Goal: Browse casually

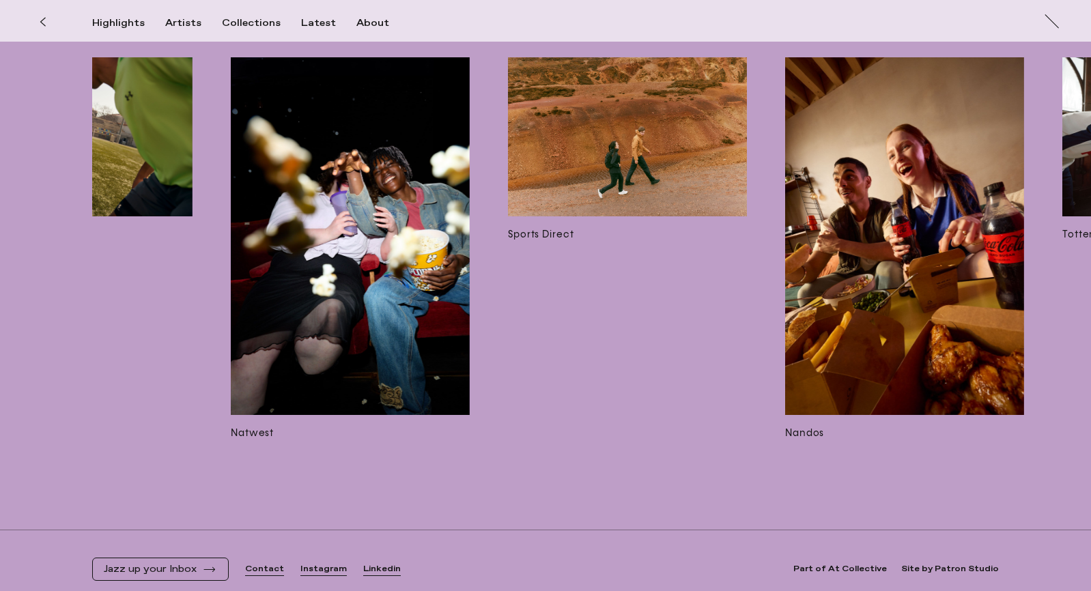
scroll to position [0, 697]
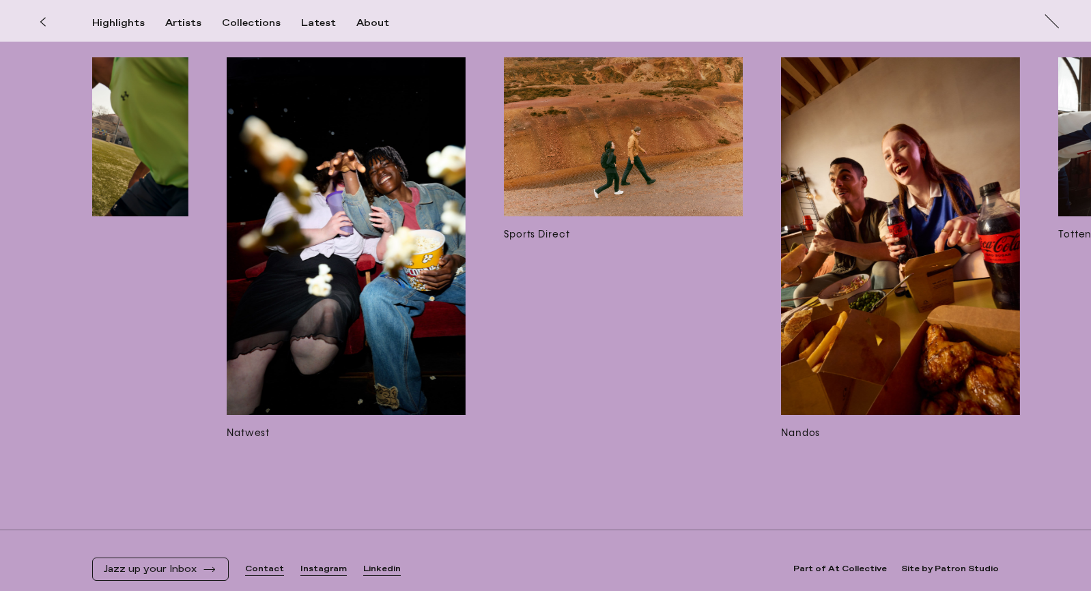
click at [679, 160] on img at bounding box center [623, 136] width 239 height 159
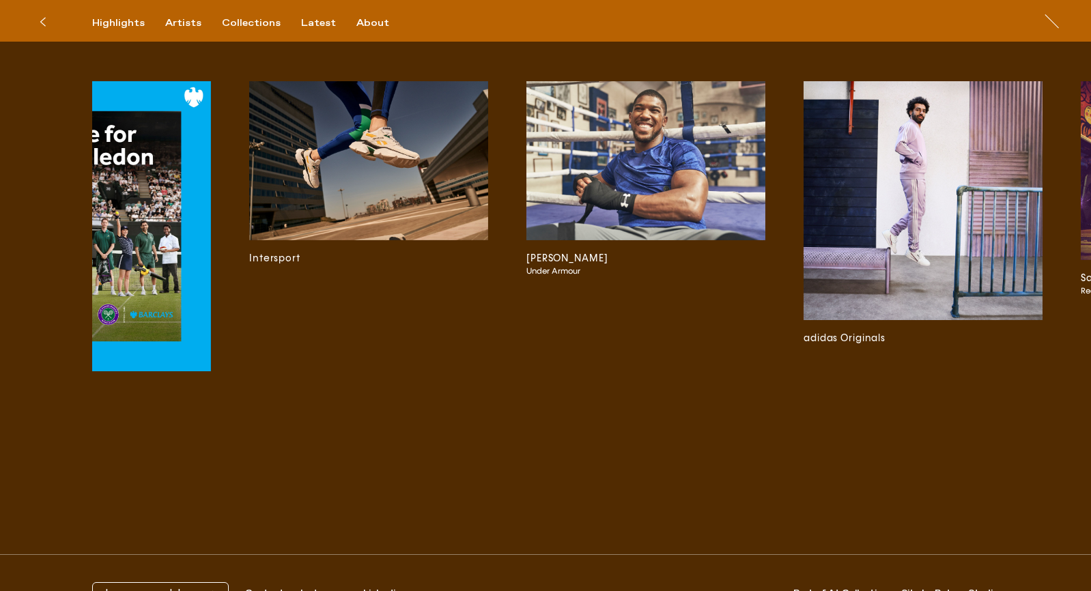
scroll to position [0, 3172]
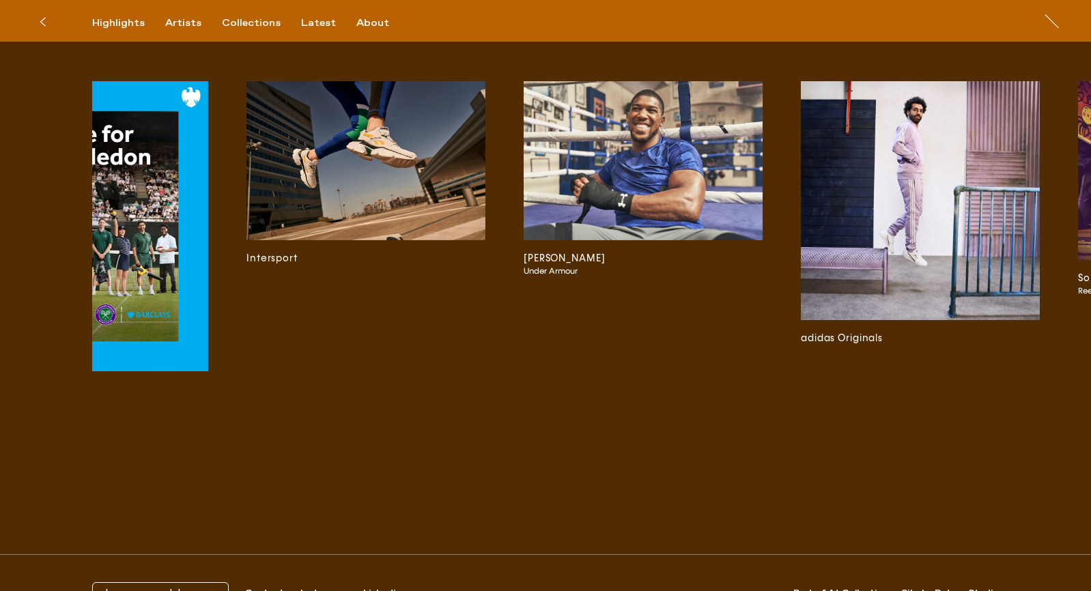
click at [883, 187] on img at bounding box center [920, 200] width 239 height 239
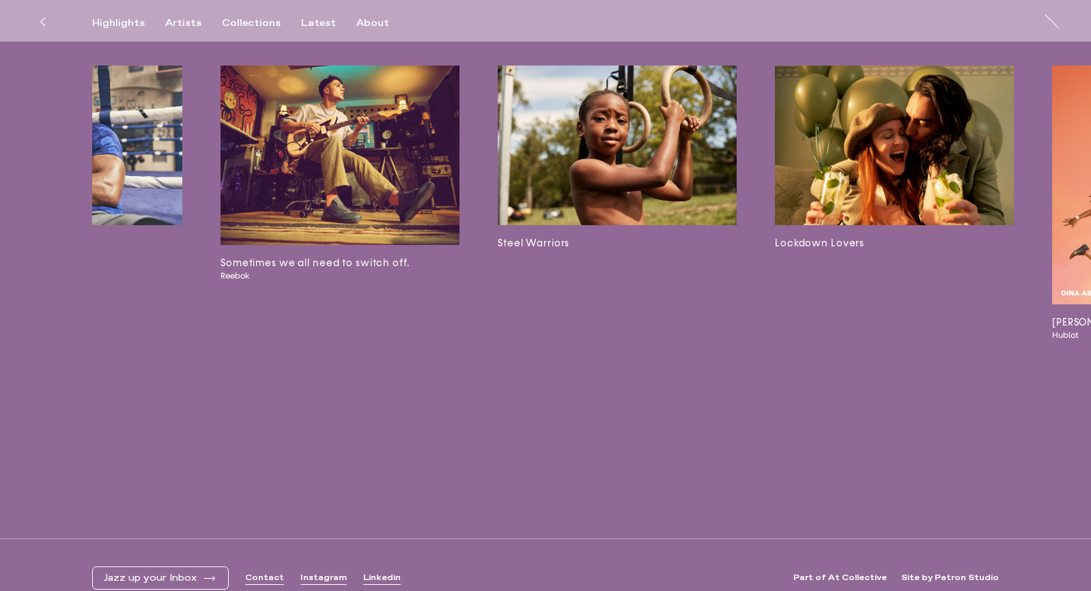
scroll to position [0, 3972]
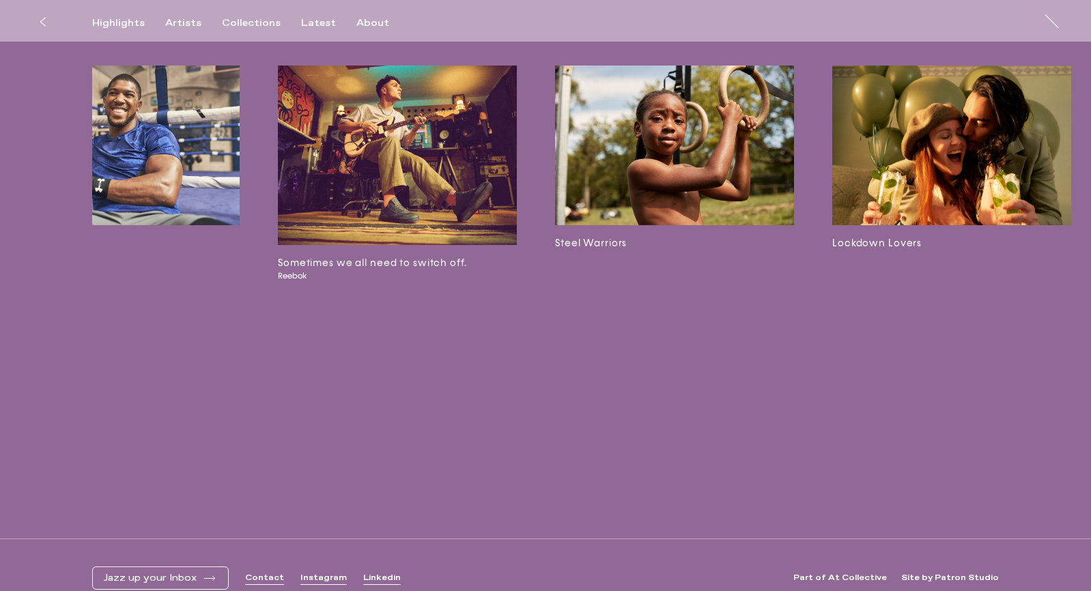
click at [387, 203] on img at bounding box center [397, 156] width 239 height 180
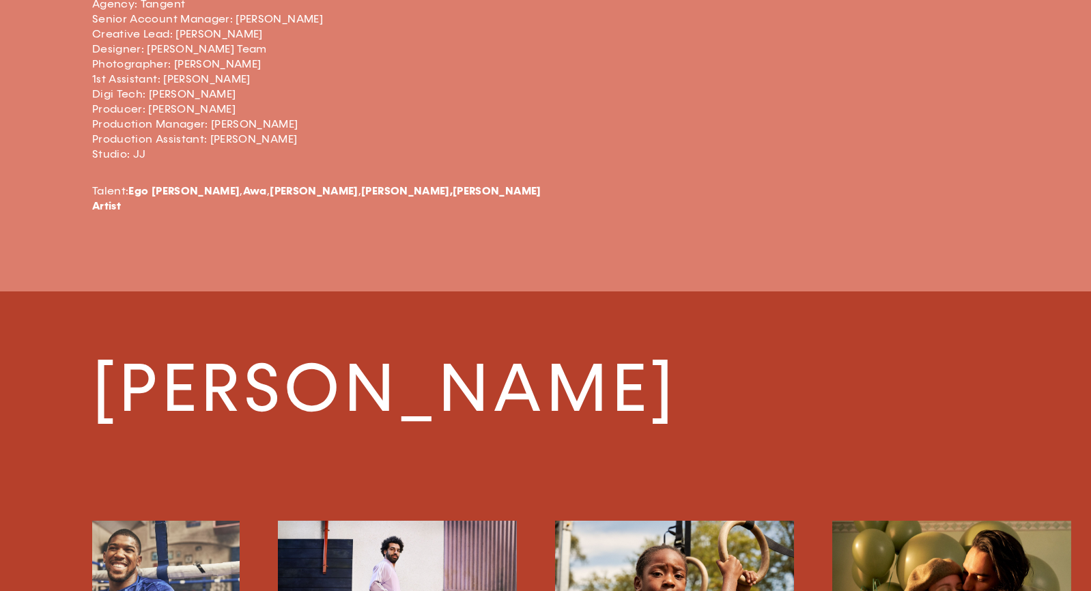
scroll to position [3292, 0]
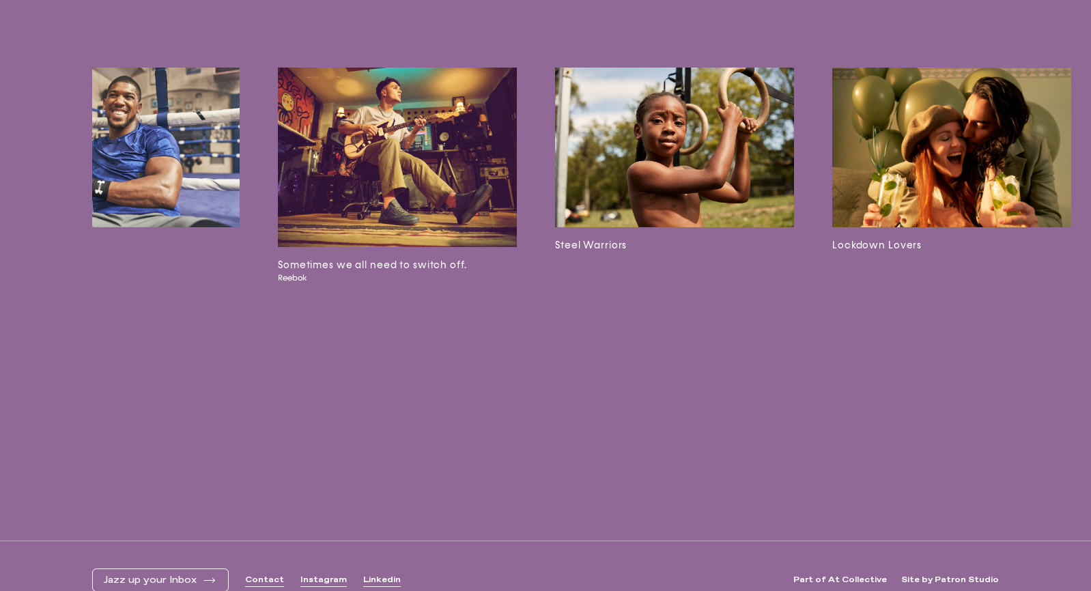
scroll to position [2555, 0]
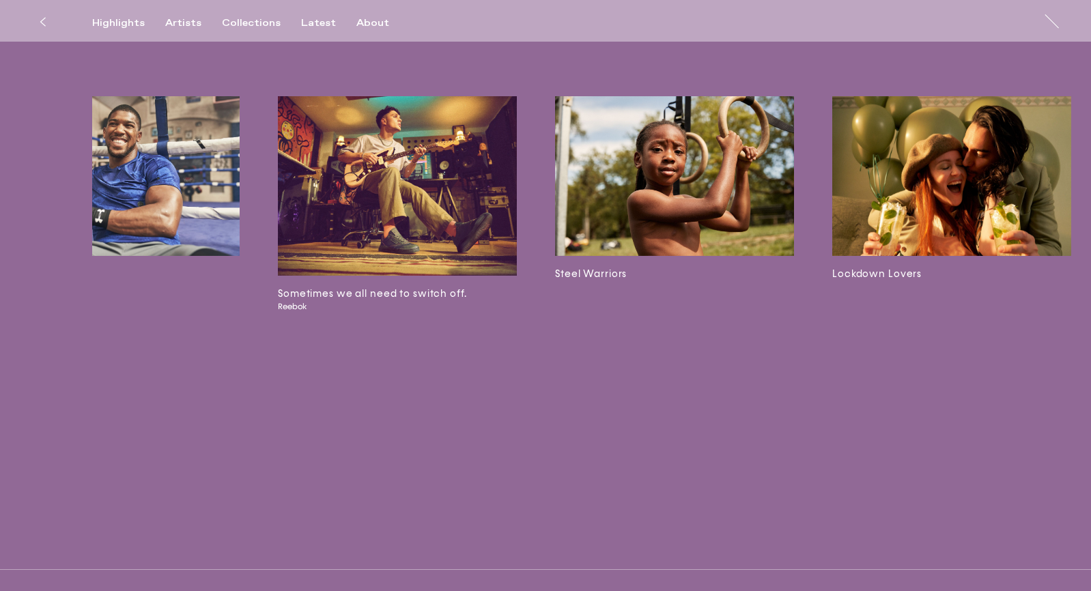
click at [427, 202] on img at bounding box center [397, 186] width 239 height 180
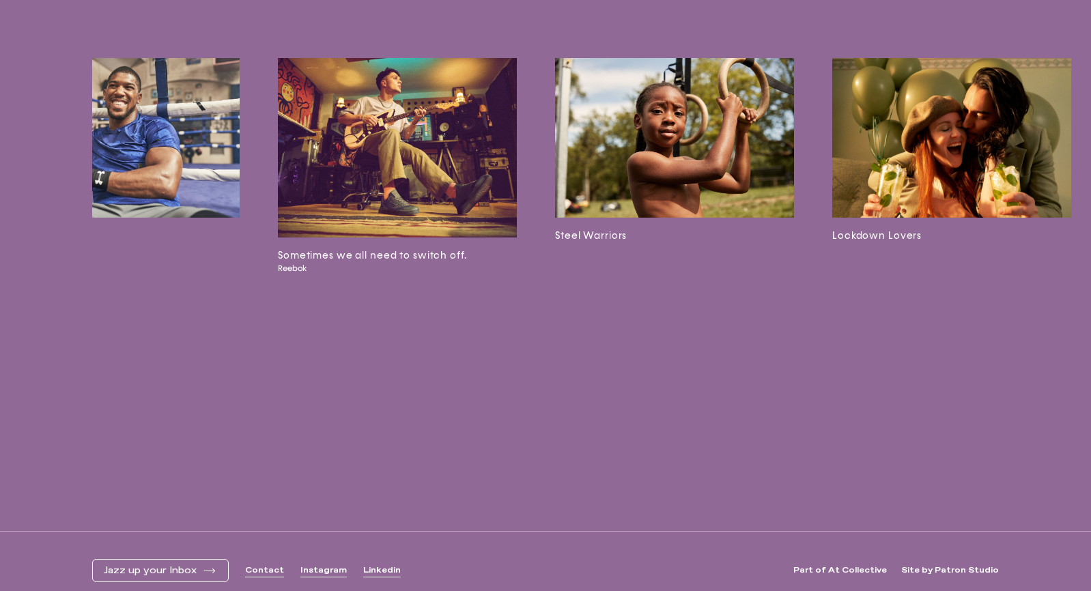
scroll to position [2582, 0]
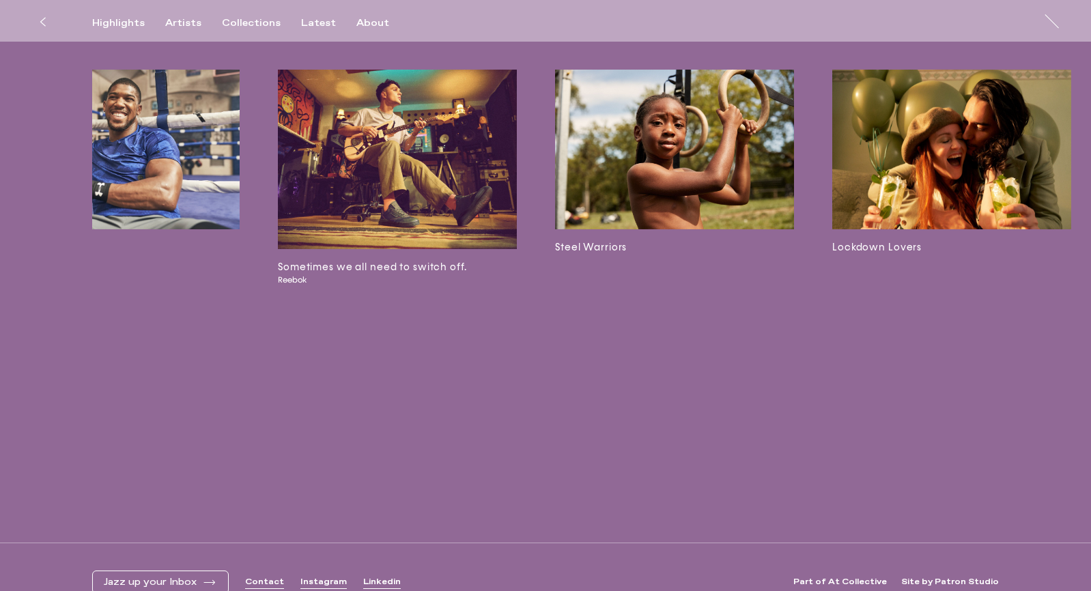
click at [216, 167] on img at bounding box center [120, 150] width 239 height 160
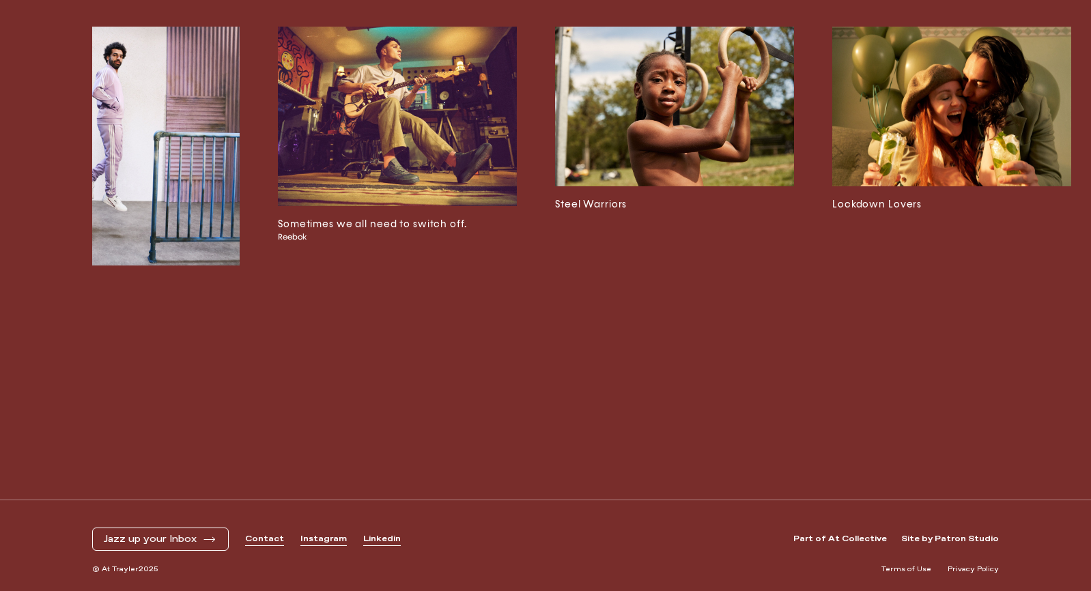
scroll to position [2612, 0]
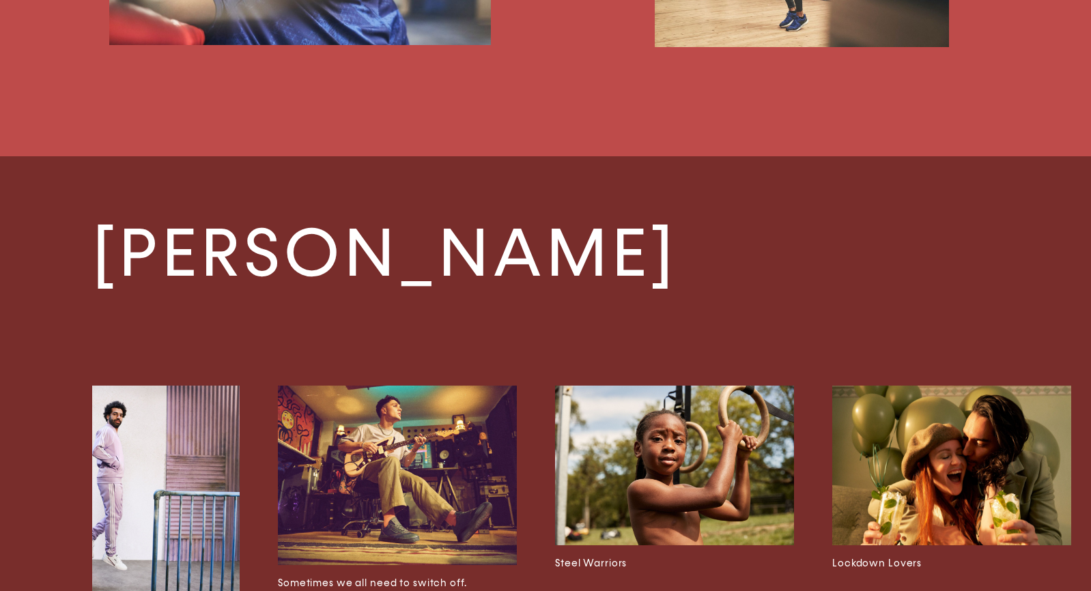
click at [708, 479] on img at bounding box center [674, 465] width 239 height 159
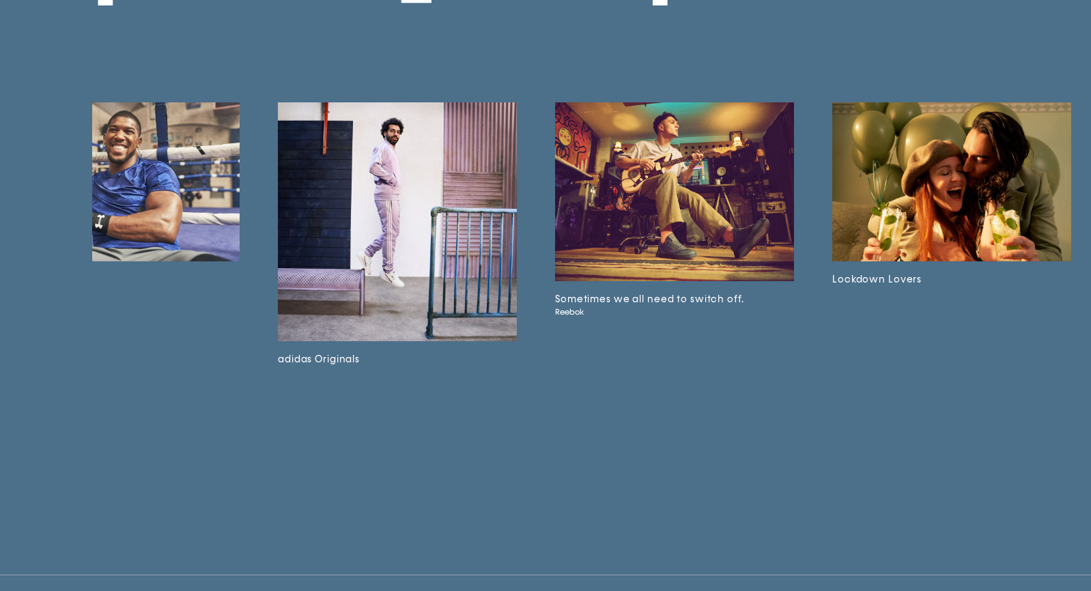
scroll to position [5716, 0]
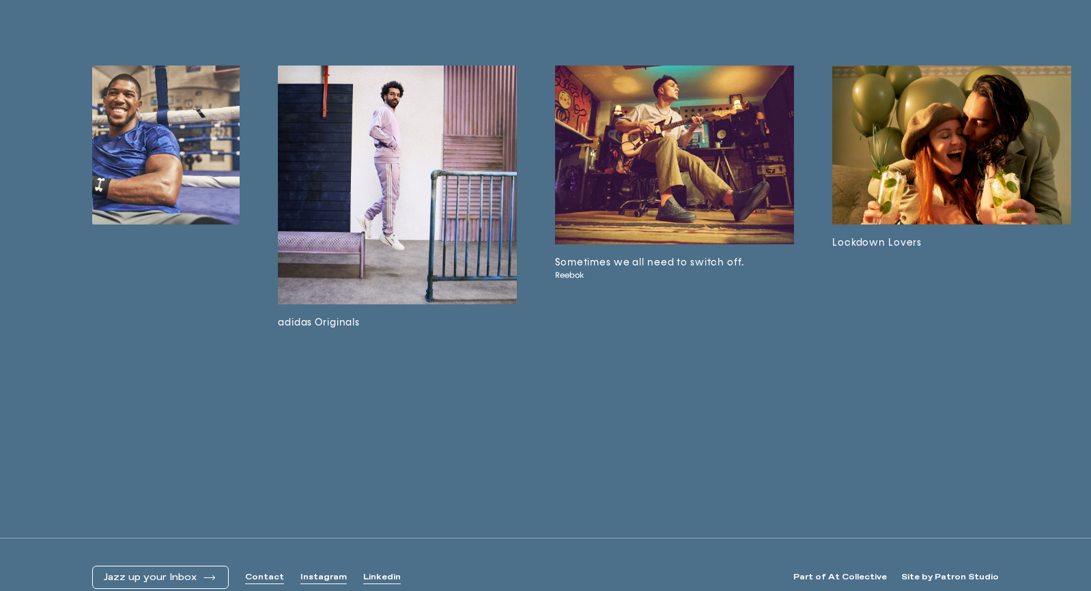
click at [924, 117] on img at bounding box center [951, 145] width 239 height 159
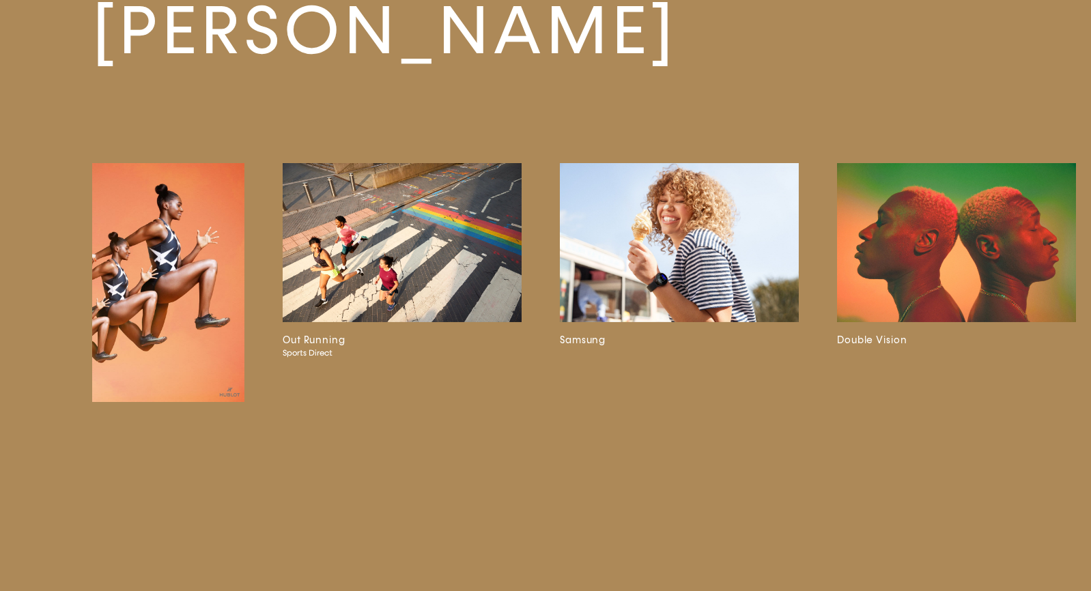
scroll to position [0, 5078]
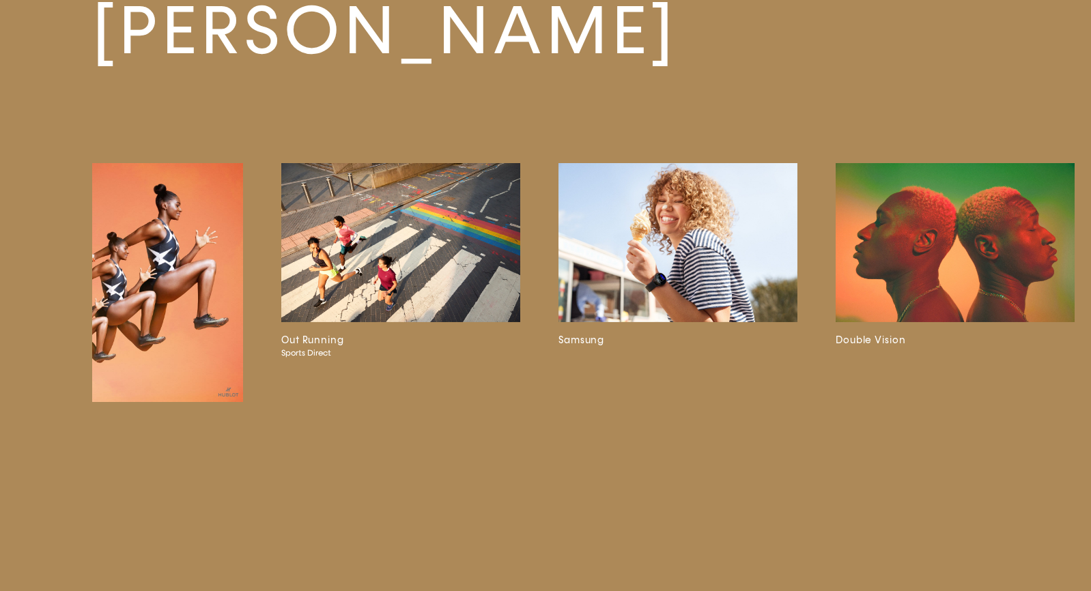
click at [457, 230] on img at bounding box center [400, 242] width 239 height 159
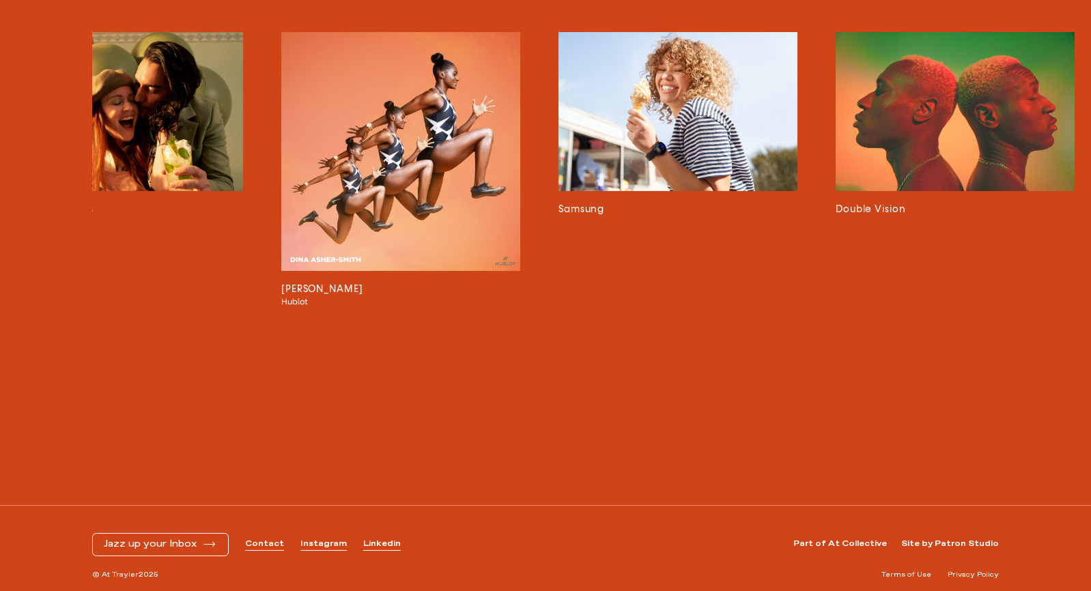
scroll to position [2759, 0]
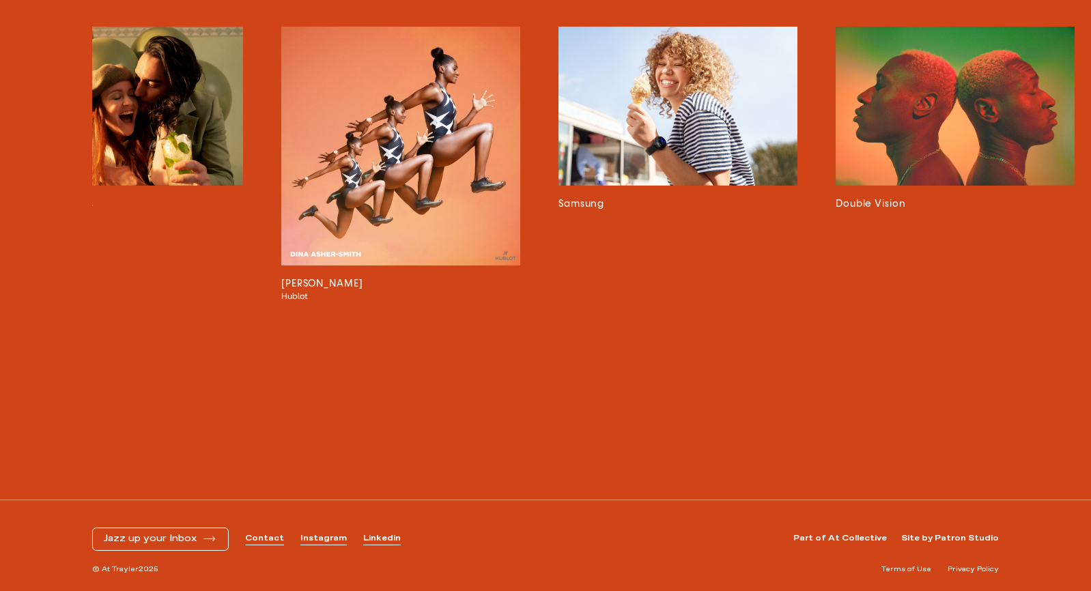
click at [865, 168] on img at bounding box center [955, 106] width 239 height 159
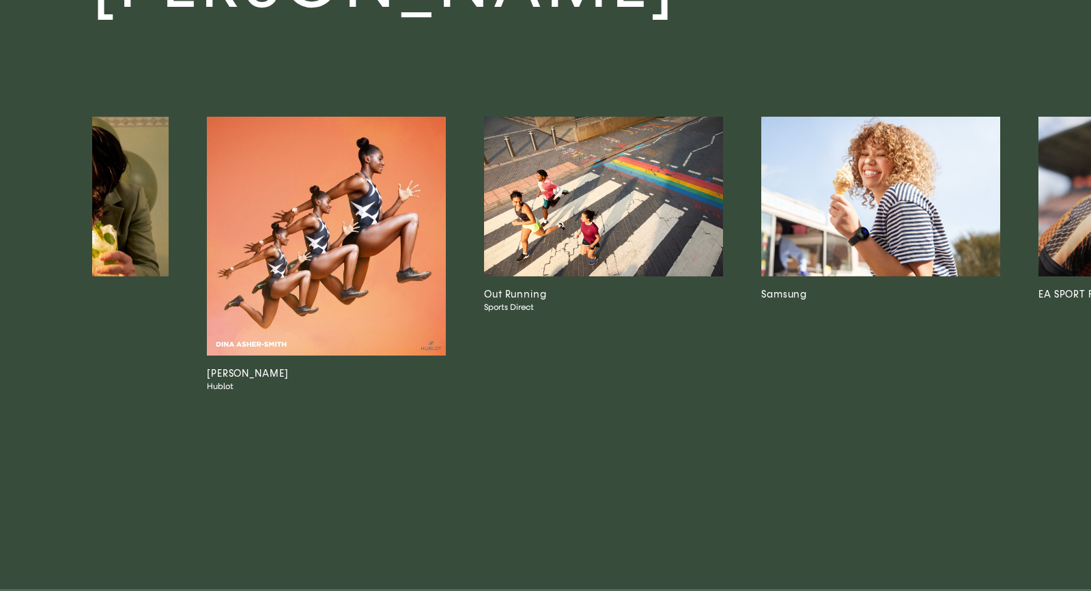
scroll to position [0, 5174]
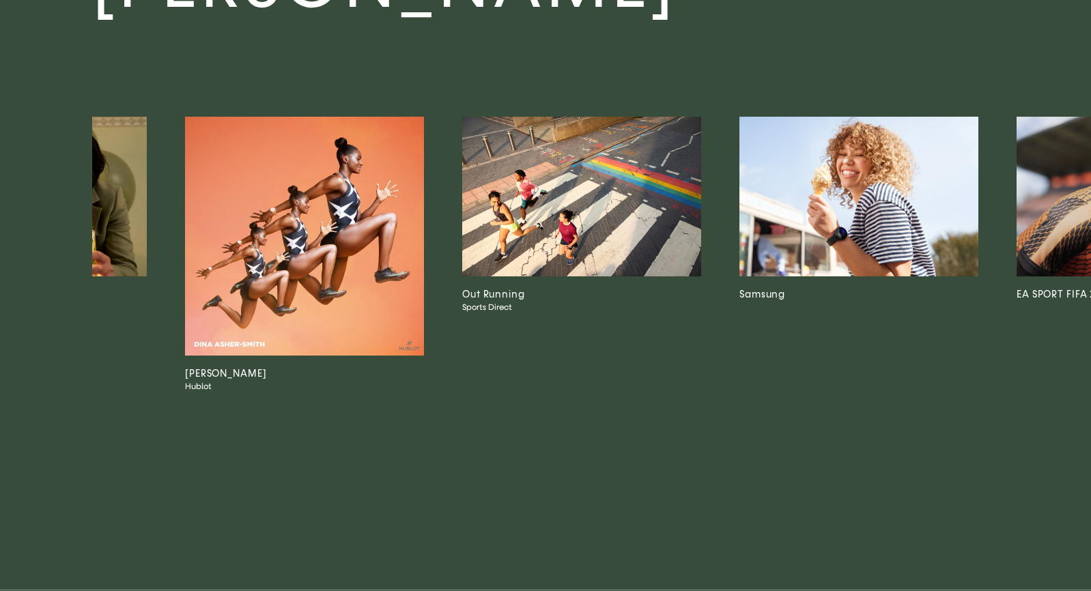
click at [923, 238] on img at bounding box center [858, 196] width 239 height 159
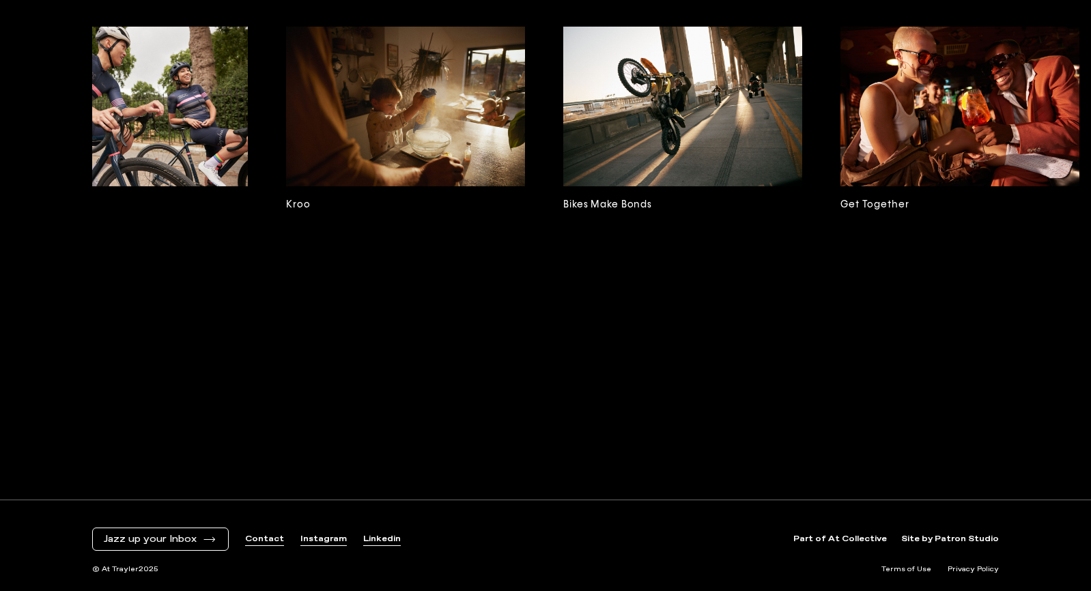
scroll to position [0, 7307]
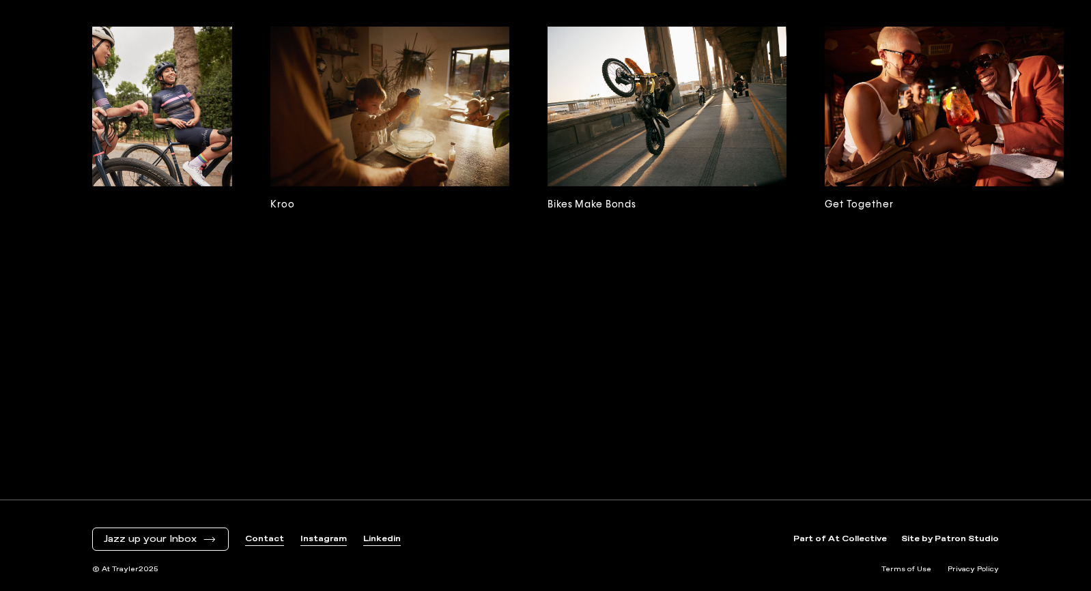
click at [574, 186] on img at bounding box center [667, 106] width 239 height 159
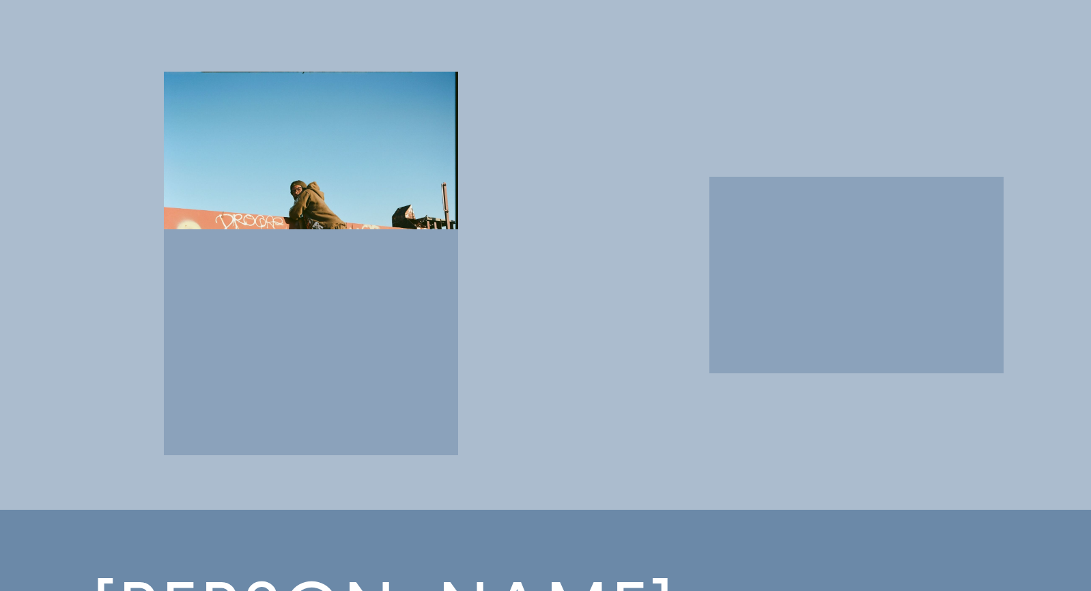
scroll to position [1634, 0]
